Goal: Navigation & Orientation: Find specific page/section

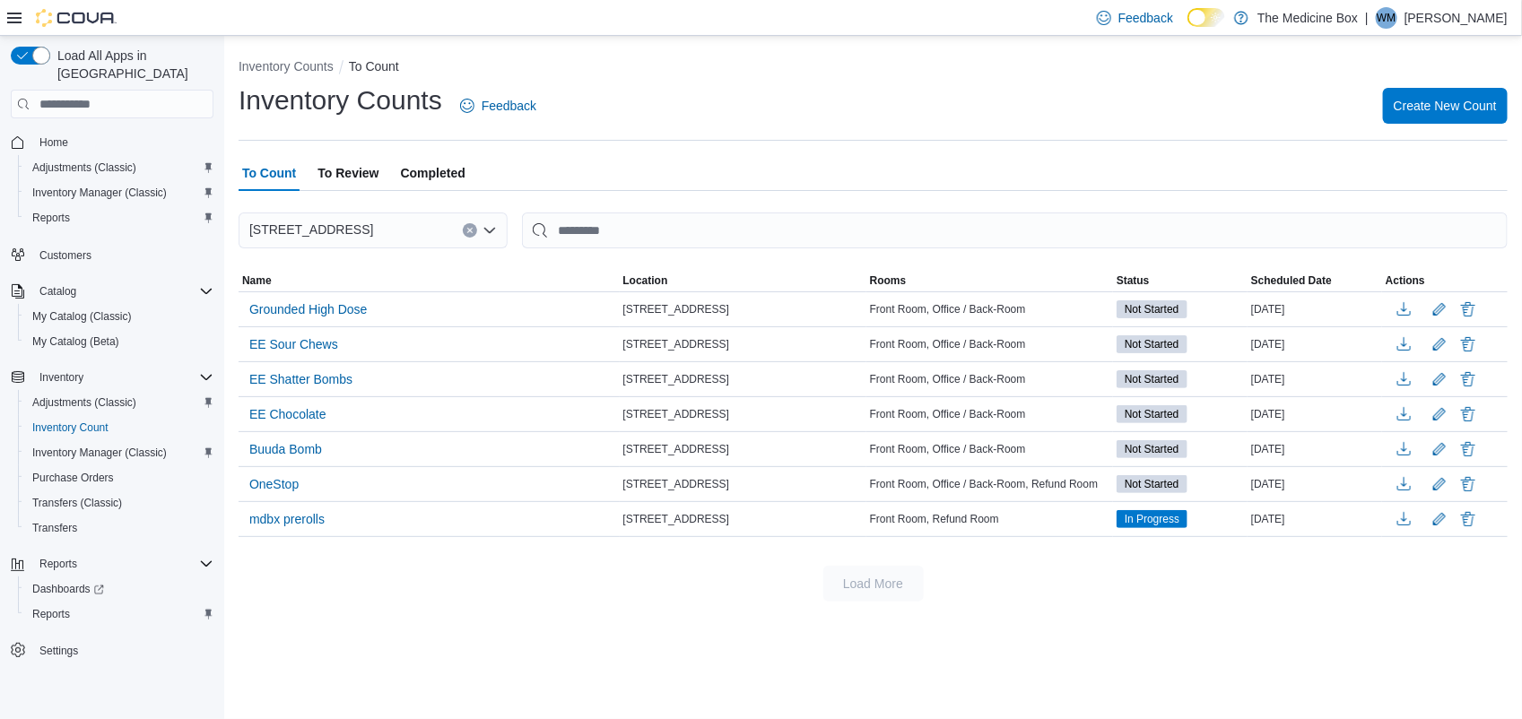
click at [1468, 20] on p "Willie MDBX" at bounding box center [1455, 18] width 103 height 22
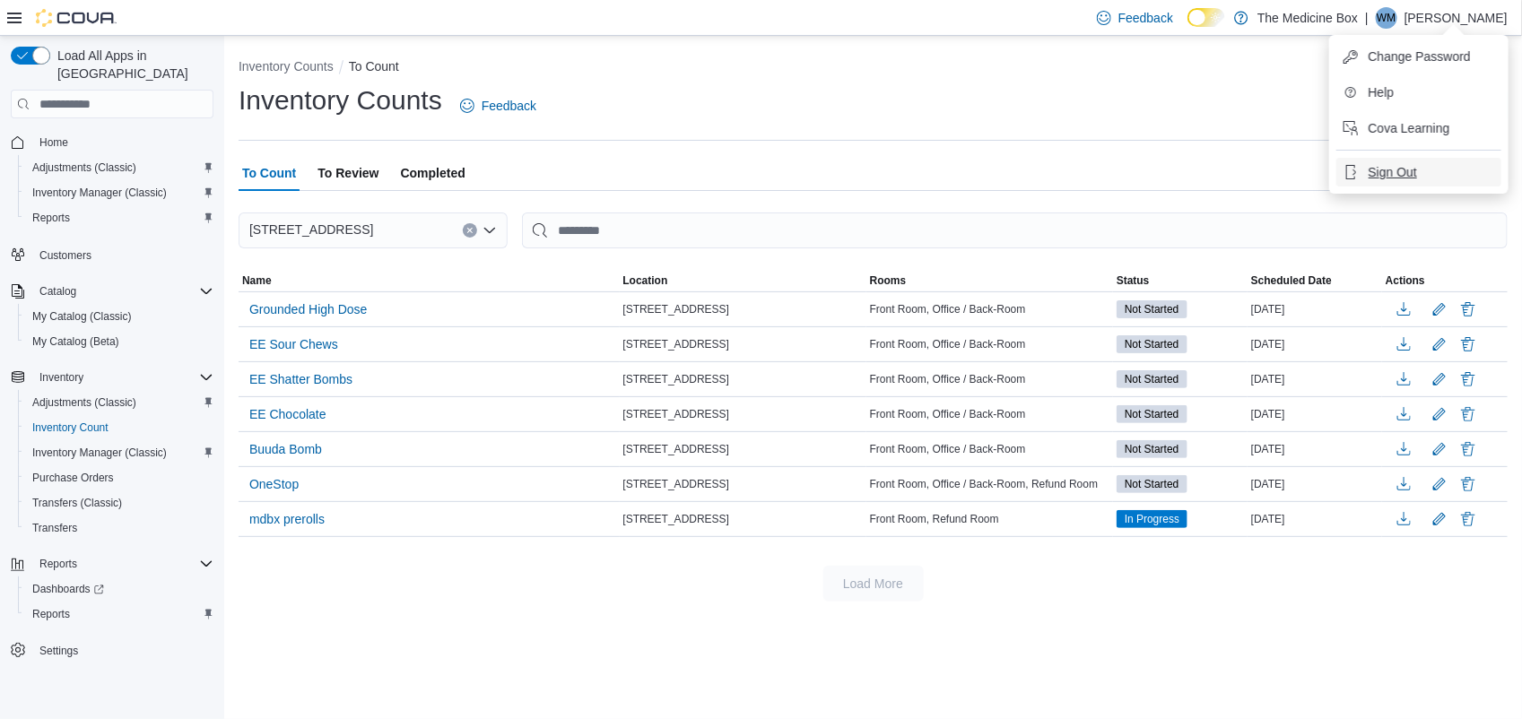
click at [1420, 181] on button "Sign Out" at bounding box center [1418, 172] width 165 height 29
